Goal: Transaction & Acquisition: Purchase product/service

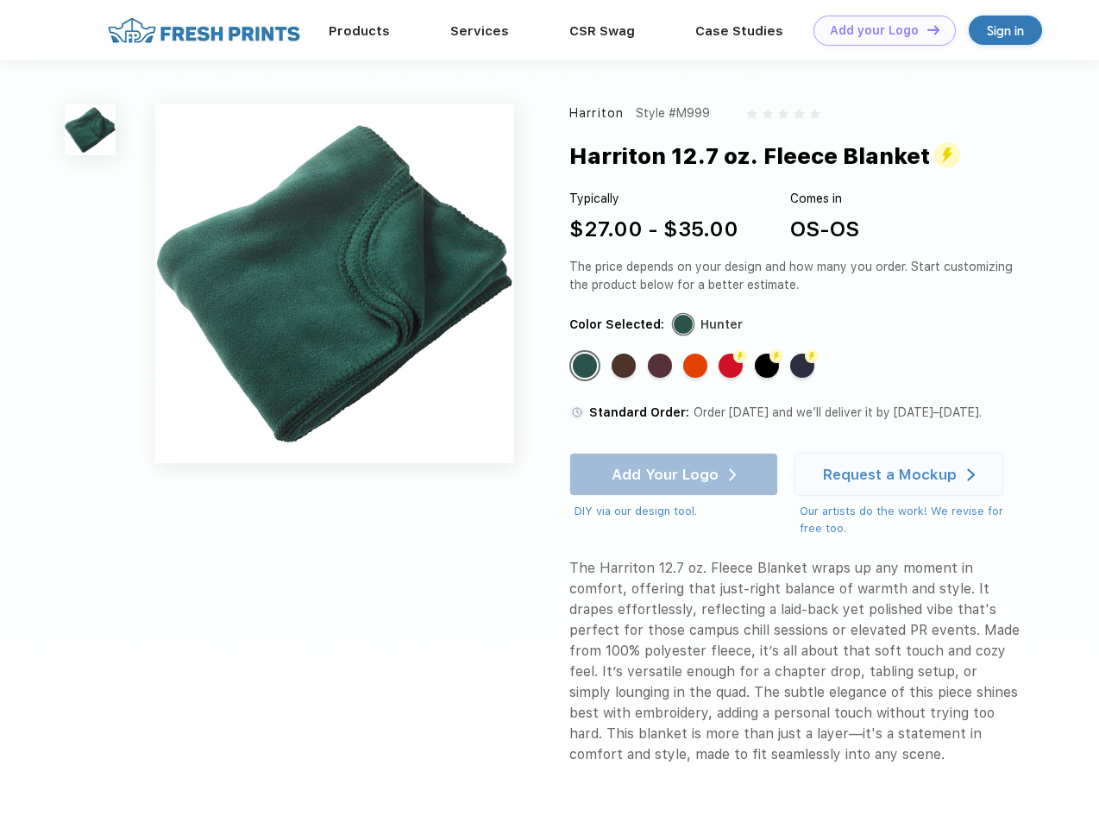
click at [878, 30] on link "Add your Logo Design Tool" at bounding box center [884, 31] width 142 height 30
click at [0, 0] on div "Design Tool" at bounding box center [0, 0] width 0 height 0
click at [926, 29] on link "Add your Logo Design Tool" at bounding box center [884, 31] width 142 height 30
click at [91, 129] on img at bounding box center [90, 129] width 51 height 51
click at [587, 366] on div "Standard Color" at bounding box center [585, 366] width 24 height 24
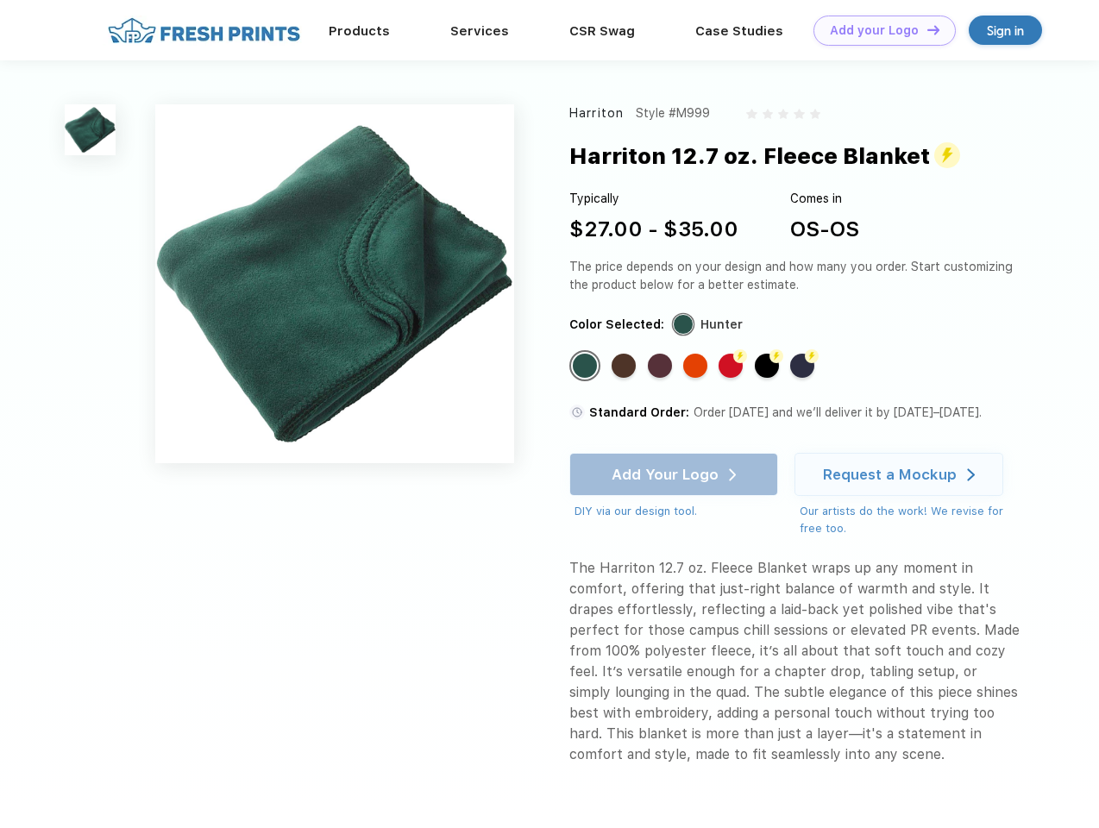
click at [625, 366] on div "Standard Color" at bounding box center [624, 366] width 24 height 24
click at [662, 366] on div "Standard Color" at bounding box center [660, 366] width 24 height 24
click at [697, 366] on div "Standard Color" at bounding box center [695, 366] width 24 height 24
click at [732, 366] on div "Flash Color" at bounding box center [730, 366] width 24 height 24
click at [769, 366] on div "Flash Color" at bounding box center [767, 366] width 24 height 24
